Goal: Task Accomplishment & Management: Use online tool/utility

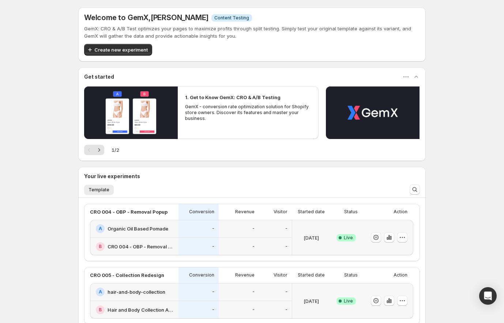
scroll to position [99, 0]
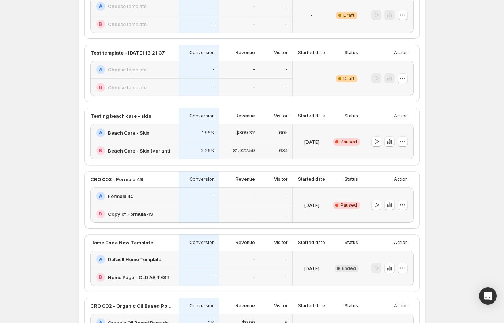
scroll to position [355, 0]
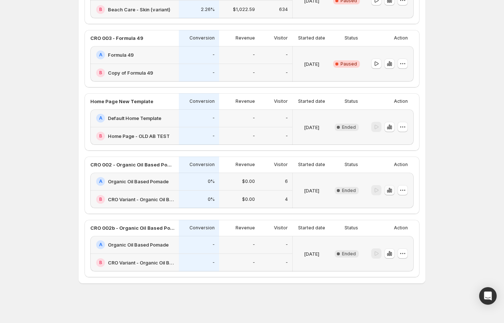
click at [388, 191] on icon "button" at bounding box center [387, 191] width 1 height 3
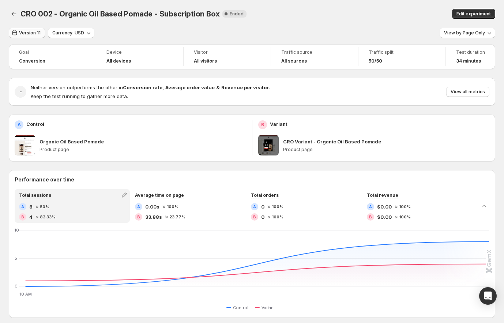
click at [37, 31] on span "Version 11" at bounding box center [30, 33] width 22 height 6
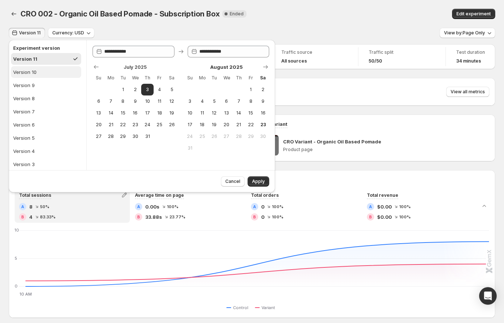
click at [33, 69] on div "Version 10" at bounding box center [24, 71] width 23 height 7
click at [35, 82] on button "Version 9" at bounding box center [46, 85] width 70 height 12
click at [41, 63] on button "Version 11" at bounding box center [46, 59] width 70 height 12
click at [41, 95] on button "Version 8" at bounding box center [46, 99] width 70 height 12
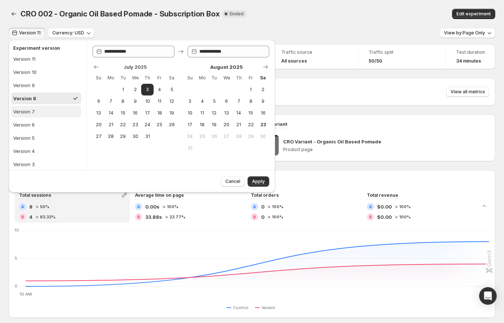
click at [43, 109] on button "Version 7" at bounding box center [46, 112] width 70 height 12
click at [44, 120] on button "Version 6" at bounding box center [46, 125] width 70 height 12
type input "**********"
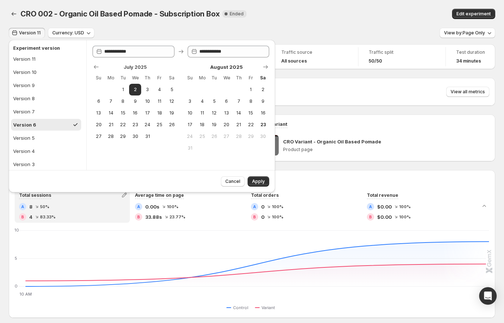
click at [45, 129] on button "Version 6" at bounding box center [46, 125] width 70 height 12
click at [44, 135] on button "Version 5" at bounding box center [46, 138] width 70 height 12
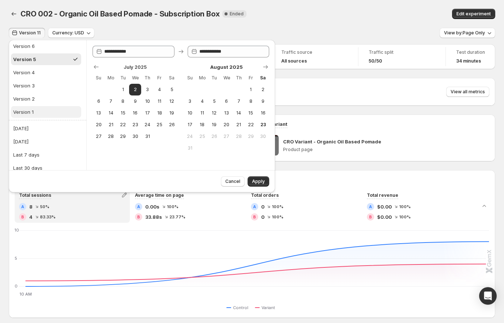
click at [43, 106] on button "Version 1" at bounding box center [46, 112] width 70 height 12
type input "**********"
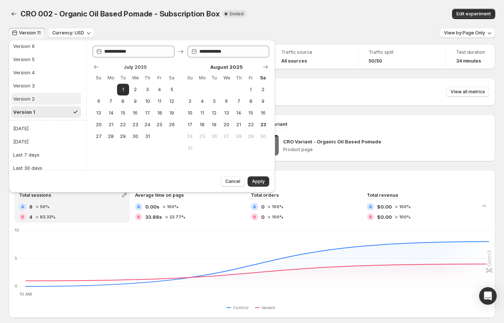
click at [44, 99] on button "Version 2" at bounding box center [46, 99] width 70 height 12
type input "**********"
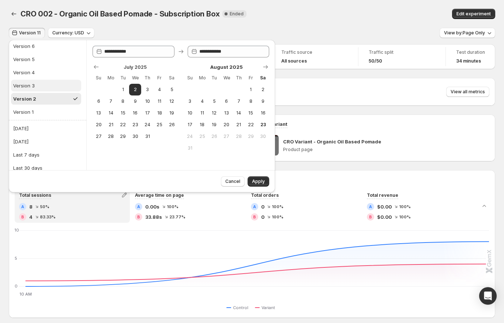
click at [46, 87] on button "Version 3" at bounding box center [46, 86] width 70 height 12
click at [46, 80] on button "Version 3" at bounding box center [46, 86] width 70 height 12
click at [47, 76] on button "Version 4" at bounding box center [46, 73] width 70 height 12
drag, startPoint x: 159, startPoint y: 37, endPoint x: 147, endPoint y: 33, distance: 12.0
click at [159, 37] on div "Version 11 Currency: USD View by: Page Only" at bounding box center [252, 33] width 486 height 11
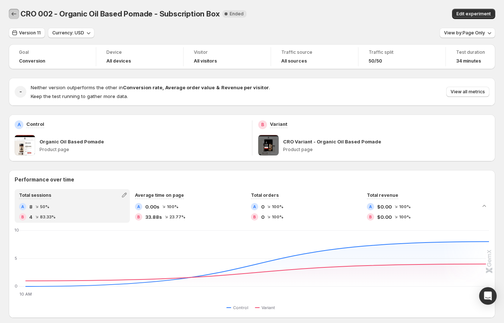
click at [10, 14] on button "Back" at bounding box center [14, 14] width 10 height 10
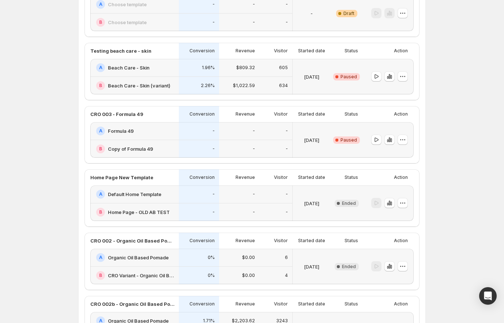
scroll to position [355, 0]
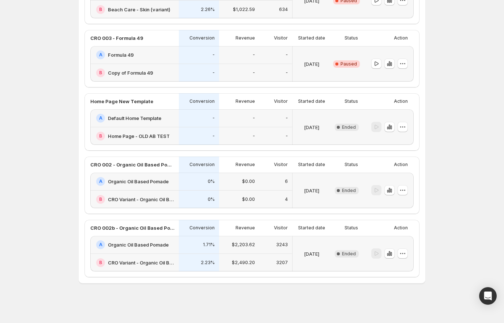
click at [224, 251] on div "$2,203.62" at bounding box center [239, 245] width 40 height 18
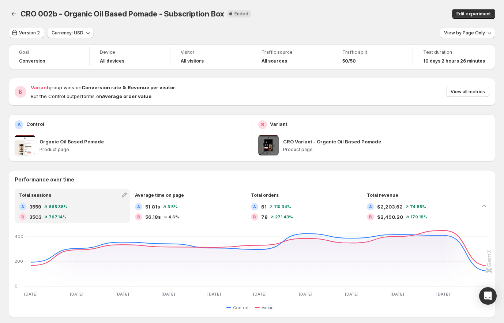
click at [295, 25] on div "CRO 002b - Organic Oil Based Pomade - Subscription Box. This page is ready CRO …" at bounding box center [252, 14] width 486 height 28
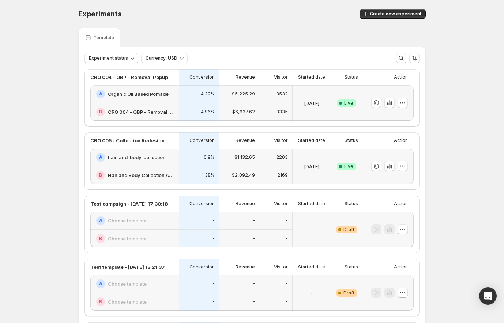
scroll to position [355, 0]
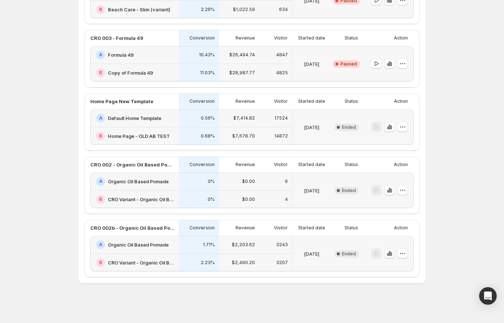
click at [391, 253] on icon "button" at bounding box center [389, 253] width 7 height 7
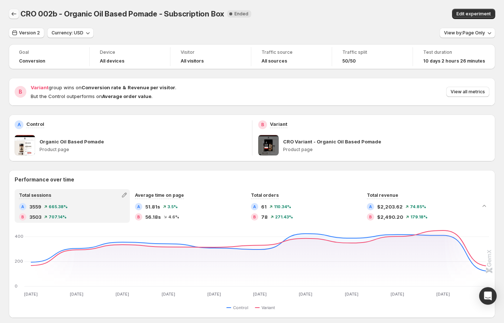
click at [12, 13] on icon "Back" at bounding box center [14, 14] width 5 height 4
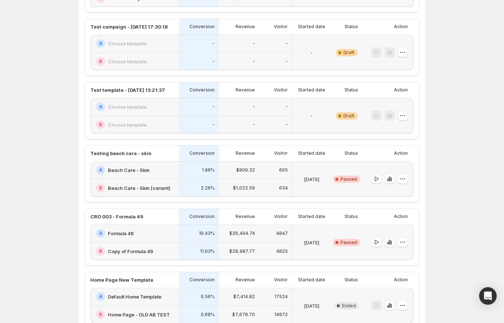
scroll to position [265, 0]
